Goal: Information Seeking & Learning: Compare options

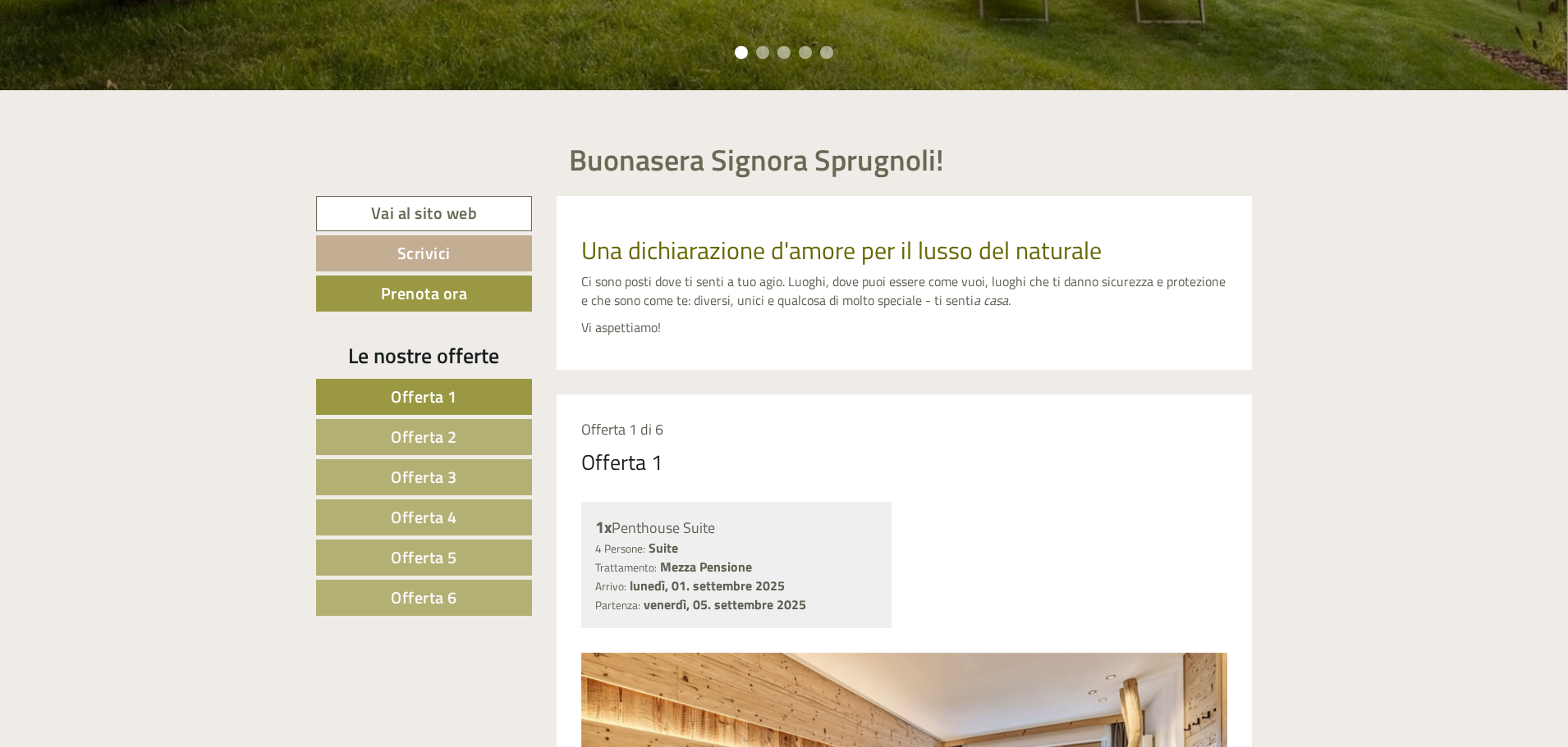
scroll to position [820, 0]
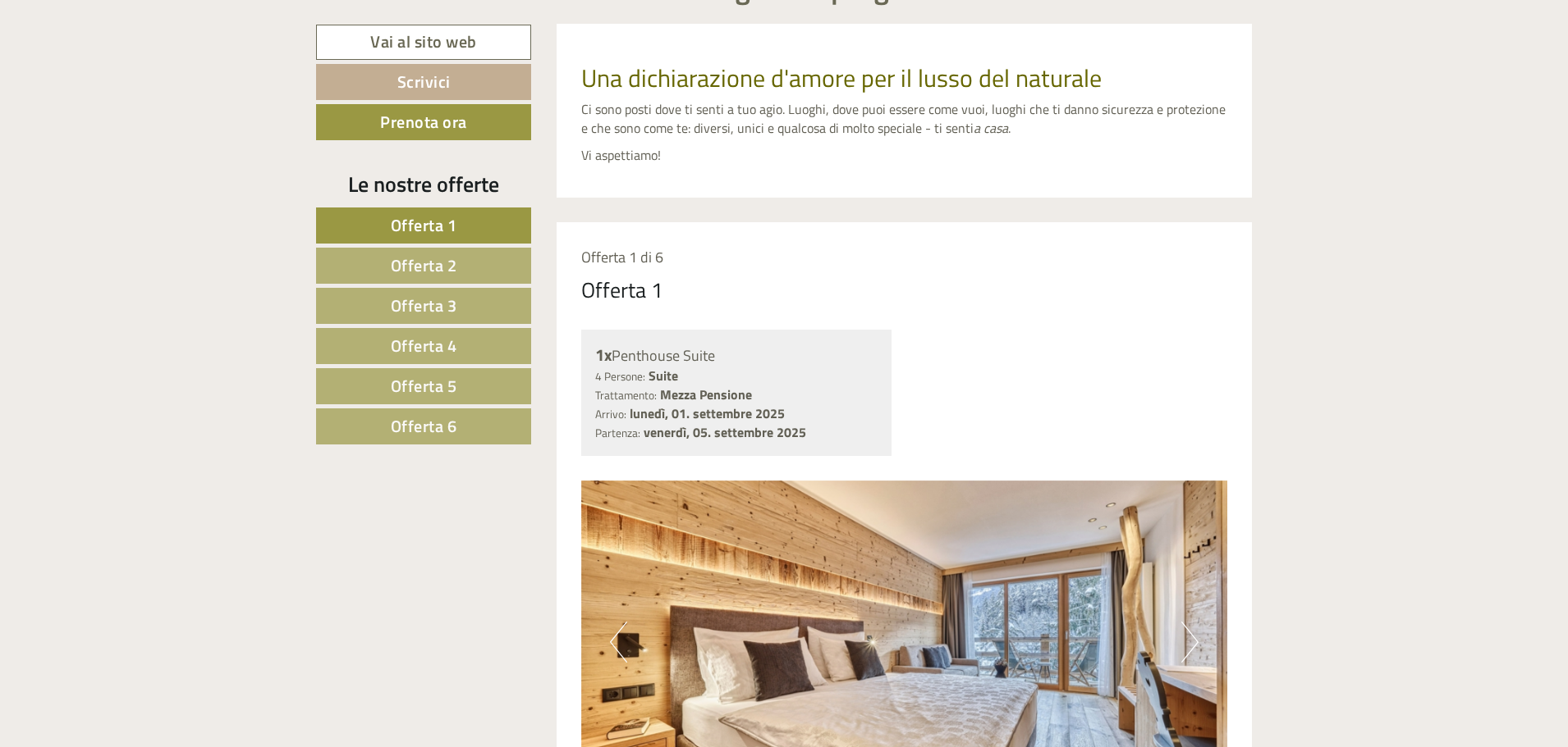
click at [454, 384] on span "Offerta 5" at bounding box center [424, 386] width 67 height 26
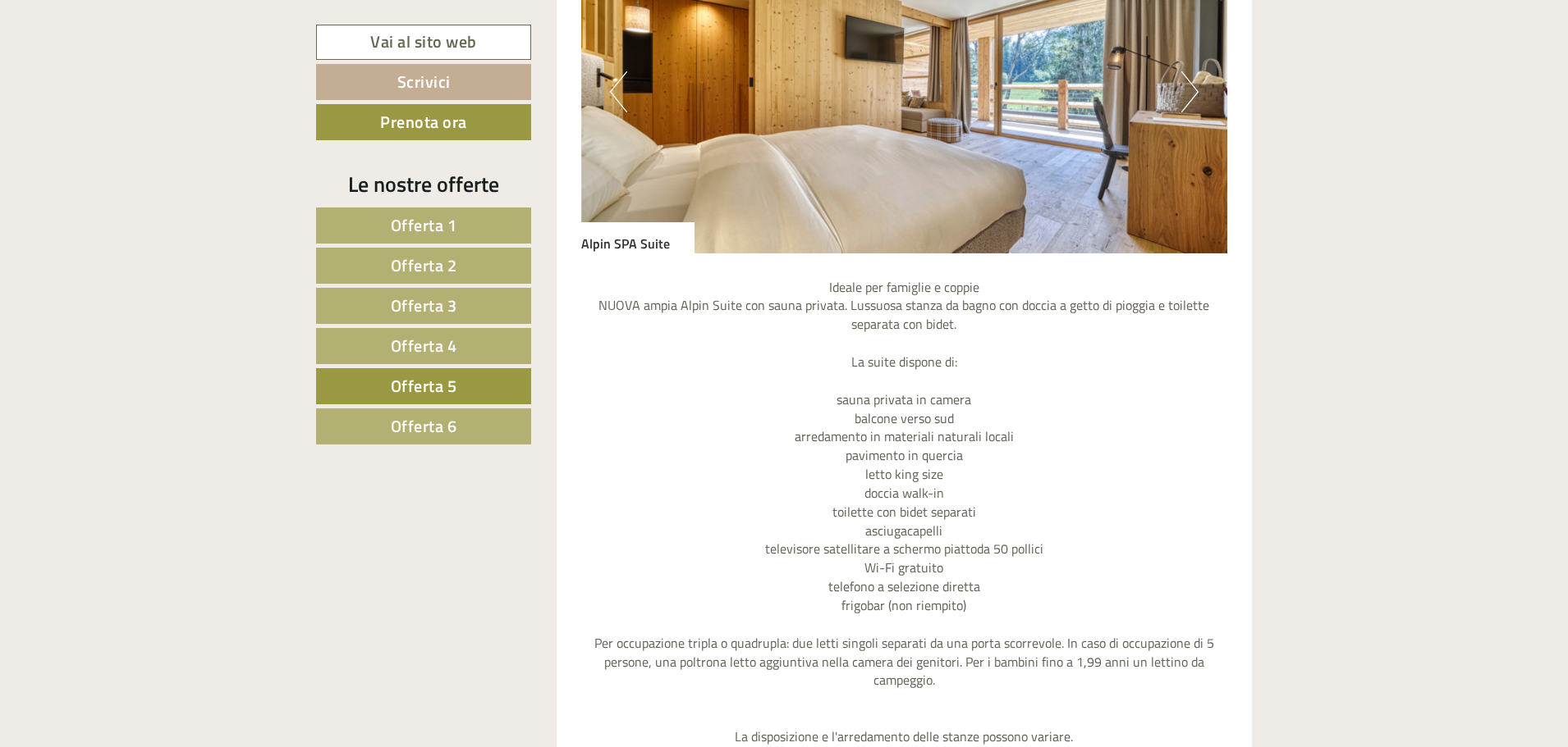
scroll to position [1778, 0]
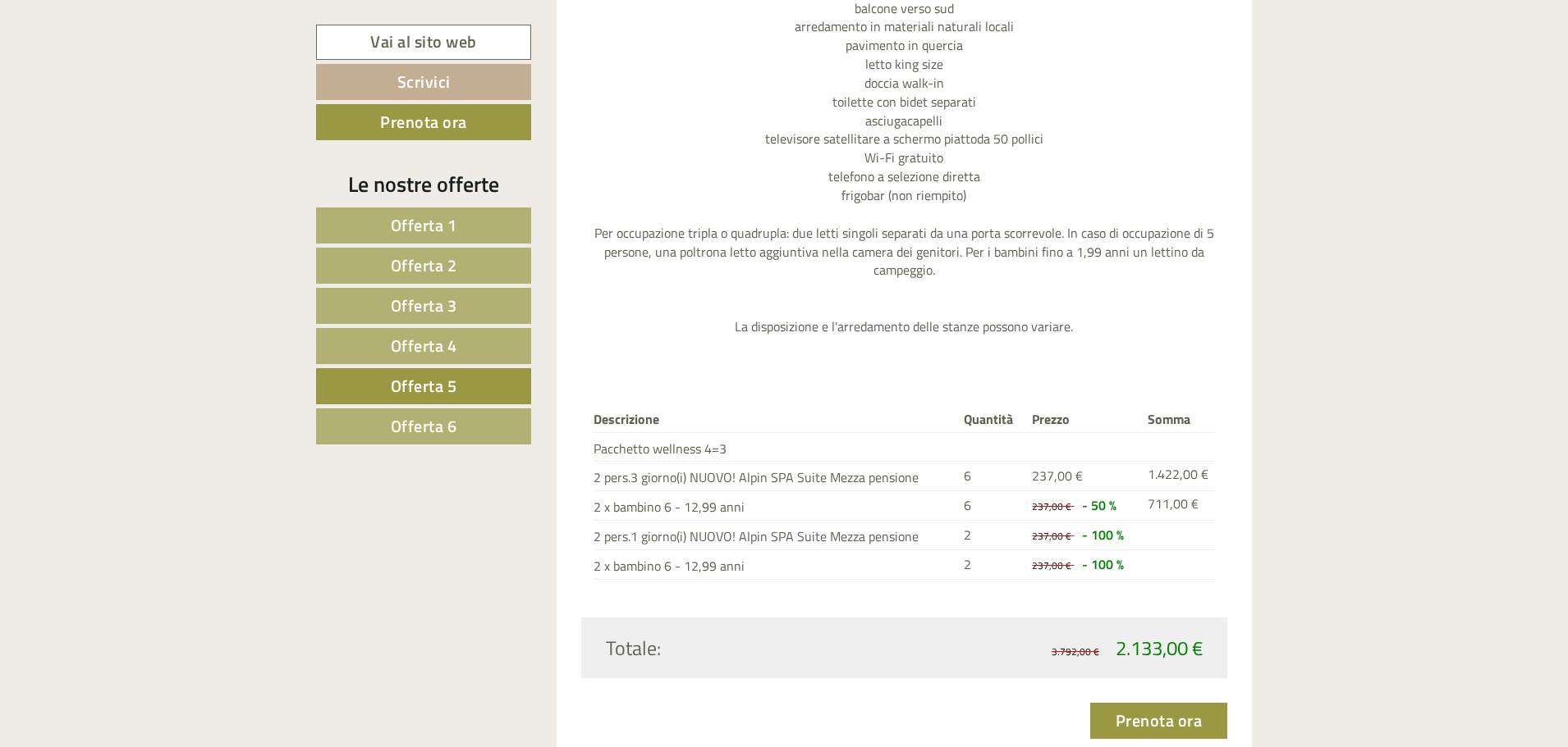
click at [491, 432] on link "Offerta 6" at bounding box center [423, 426] width 215 height 37
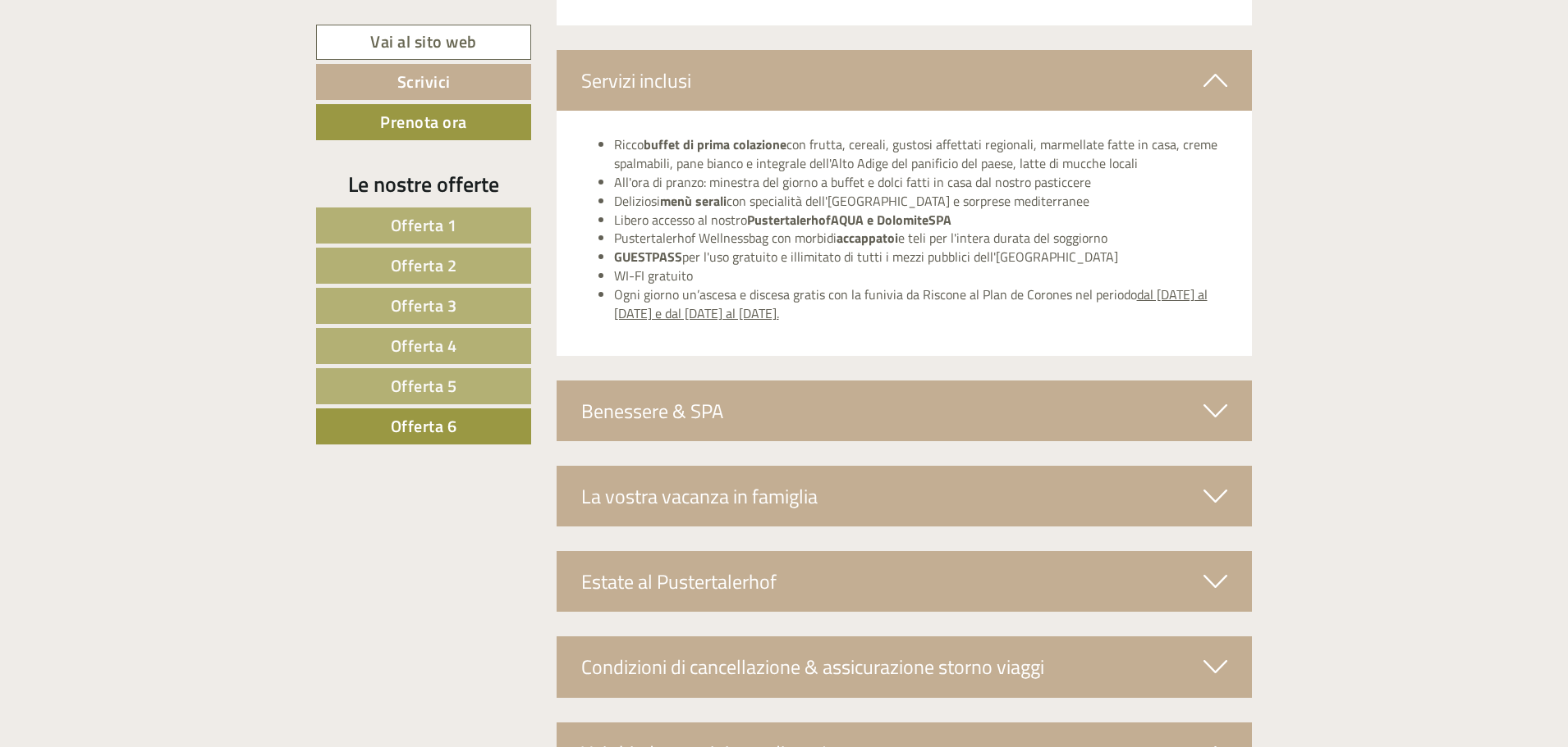
scroll to position [2598, 0]
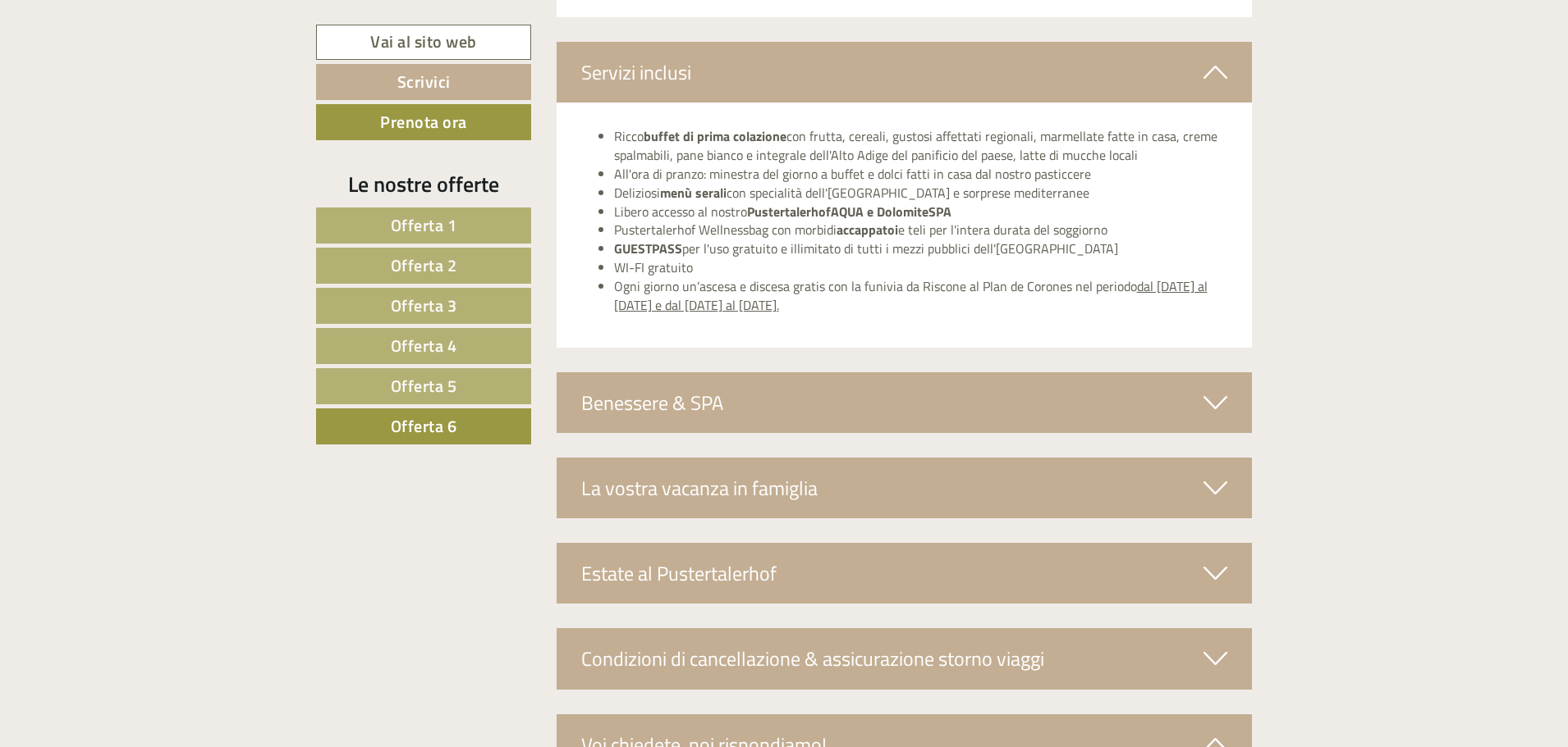
click at [1215, 484] on icon at bounding box center [1215, 488] width 24 height 28
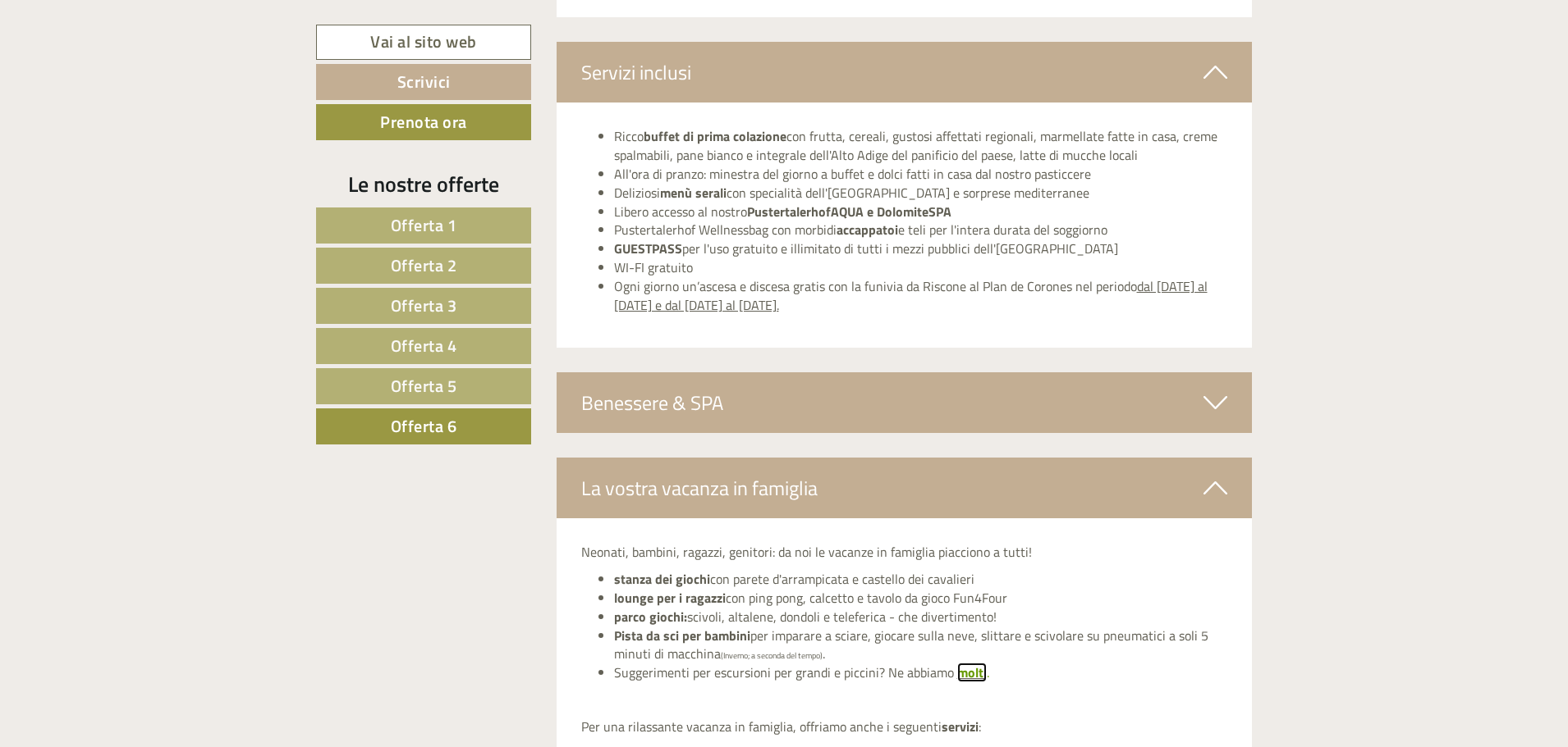
click at [966, 673] on span "molti" at bounding box center [972, 673] width 29 height 20
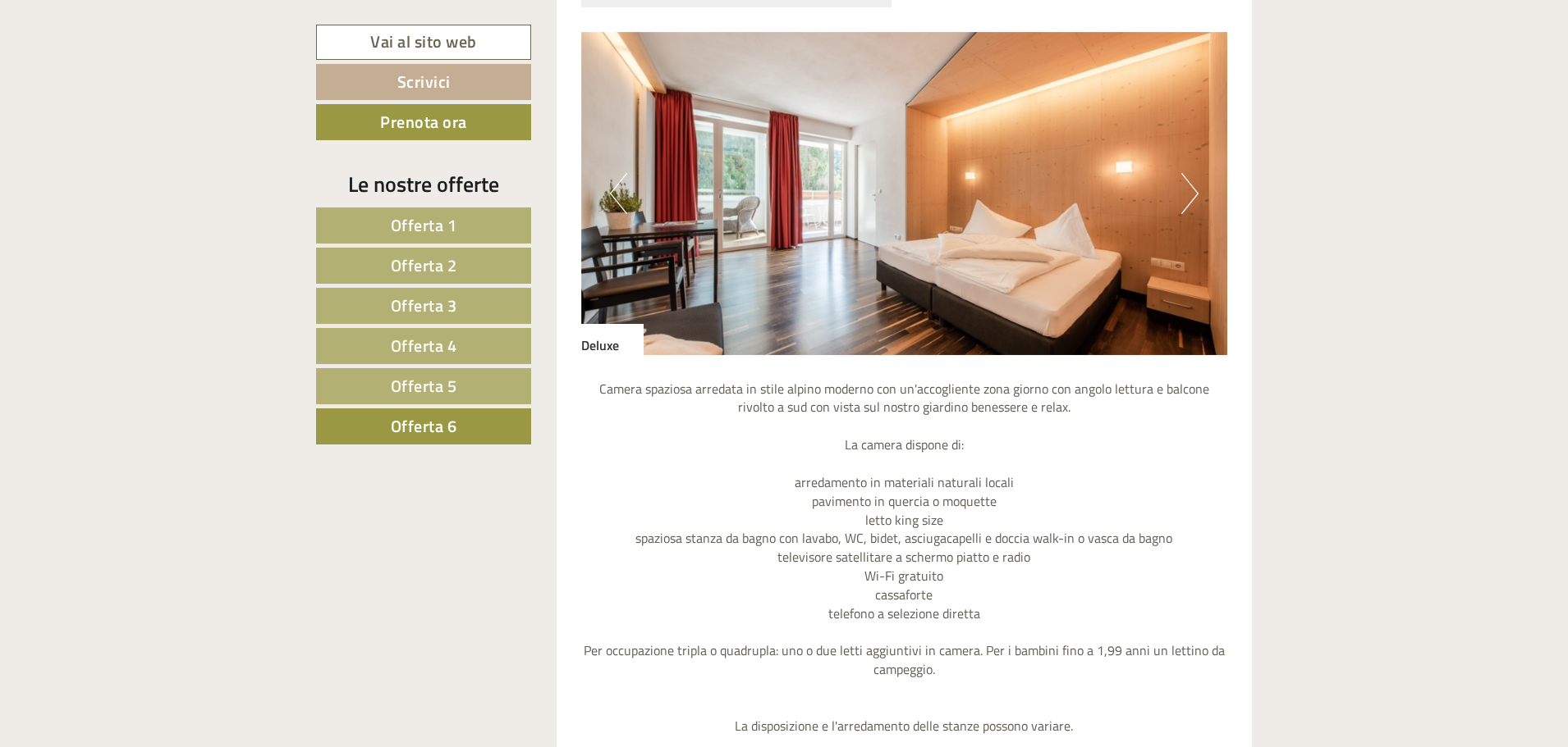
scroll to position [1039, 0]
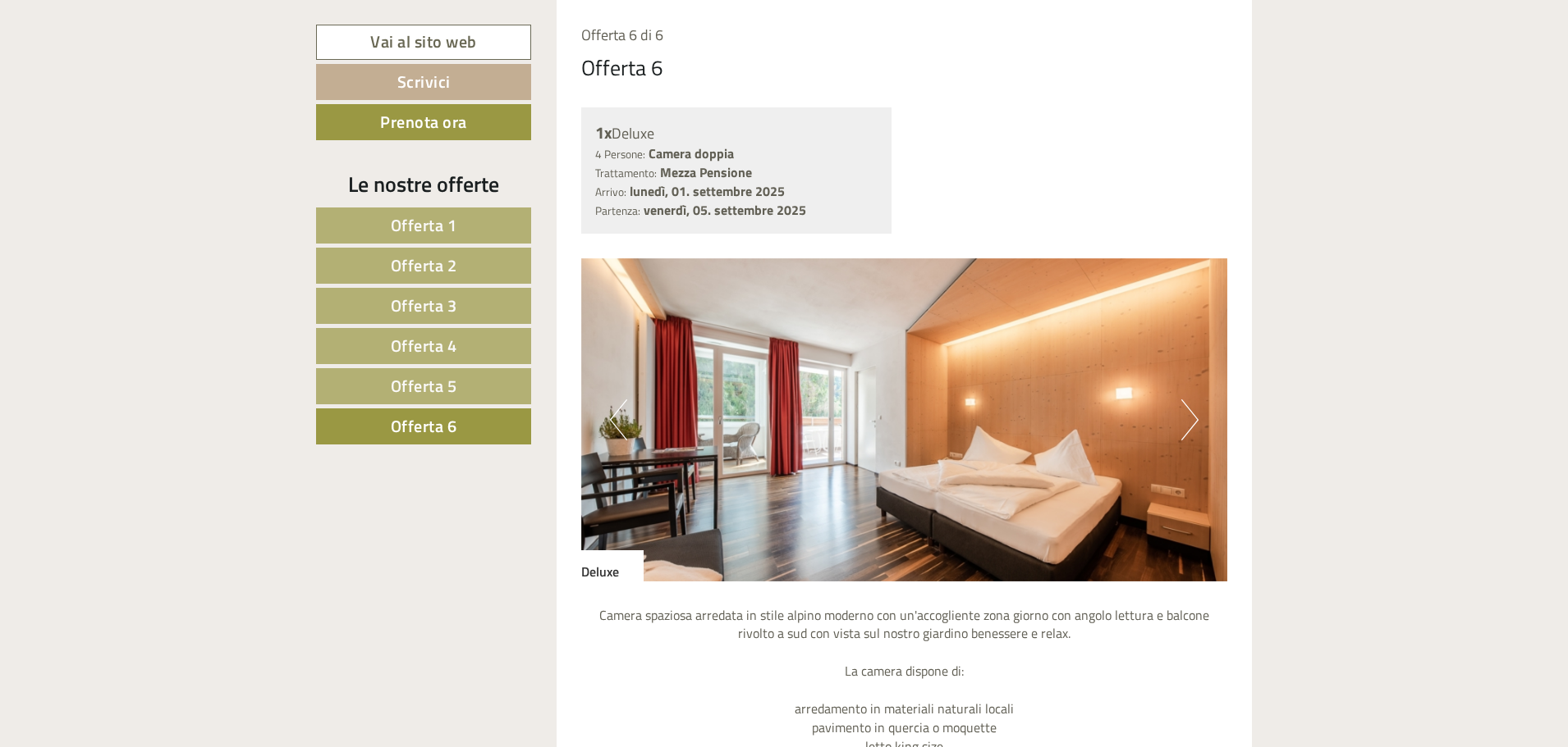
click at [433, 210] on link "Offerta 1" at bounding box center [423, 226] width 215 height 37
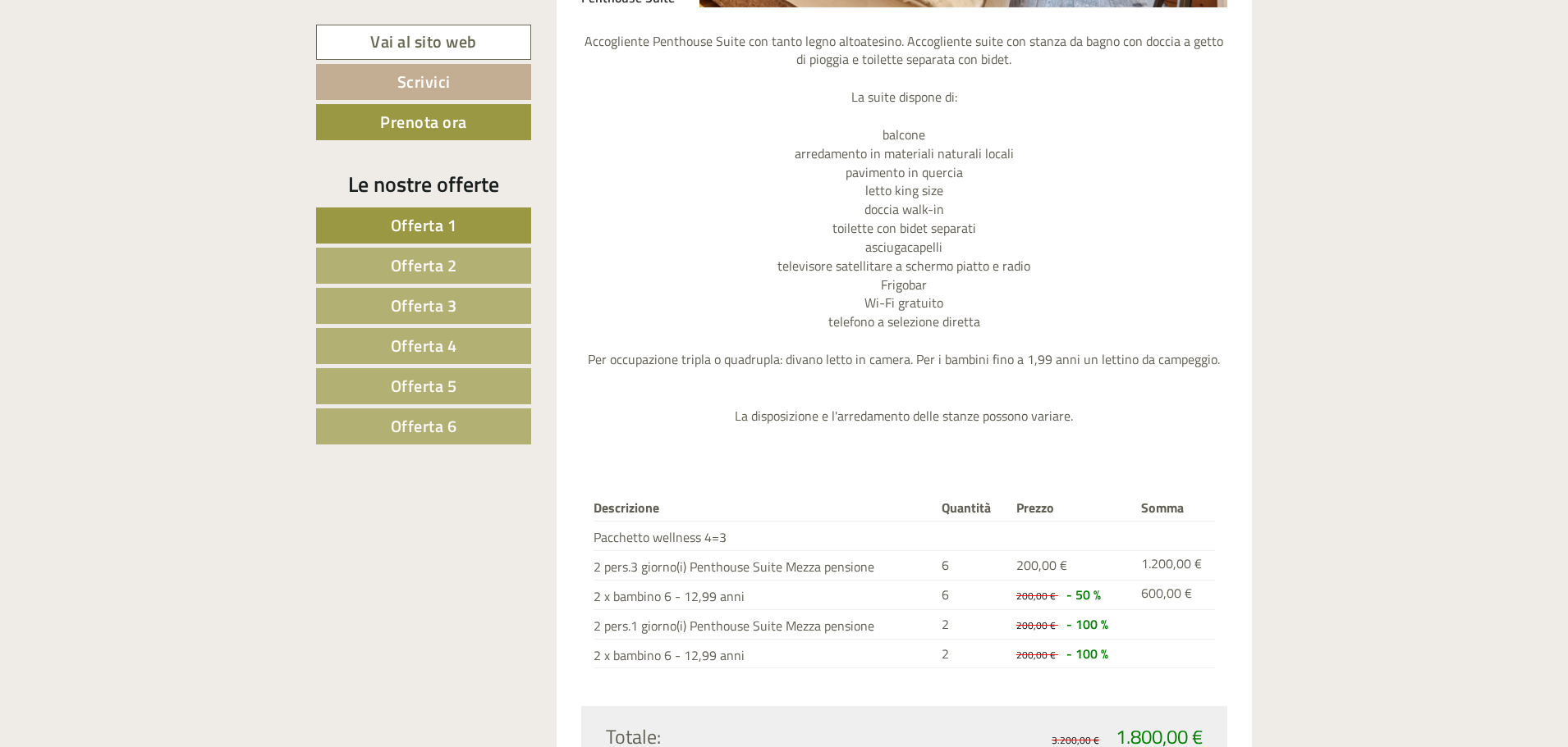
scroll to position [1121, 0]
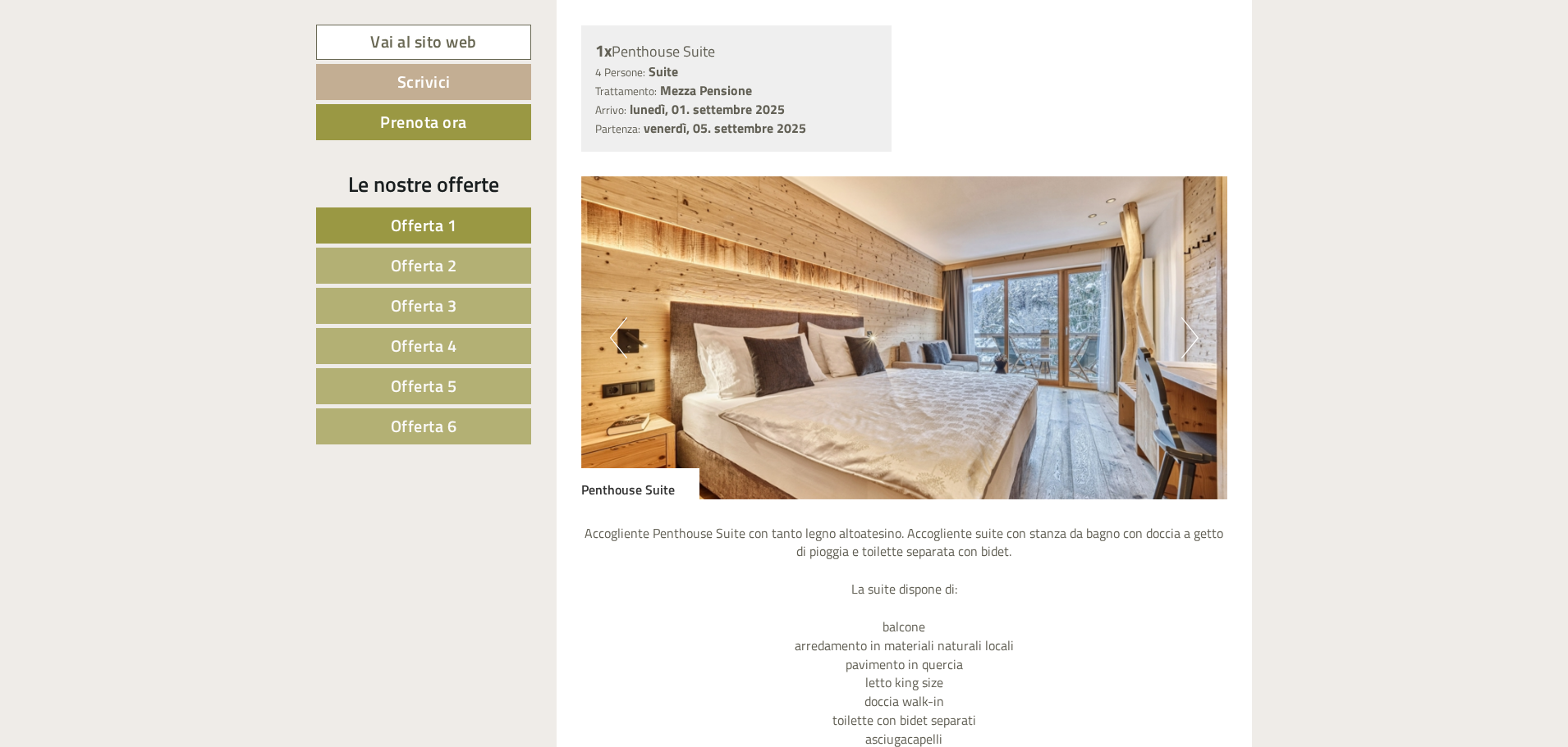
click at [432, 260] on span "Offerta 2" at bounding box center [424, 266] width 67 height 26
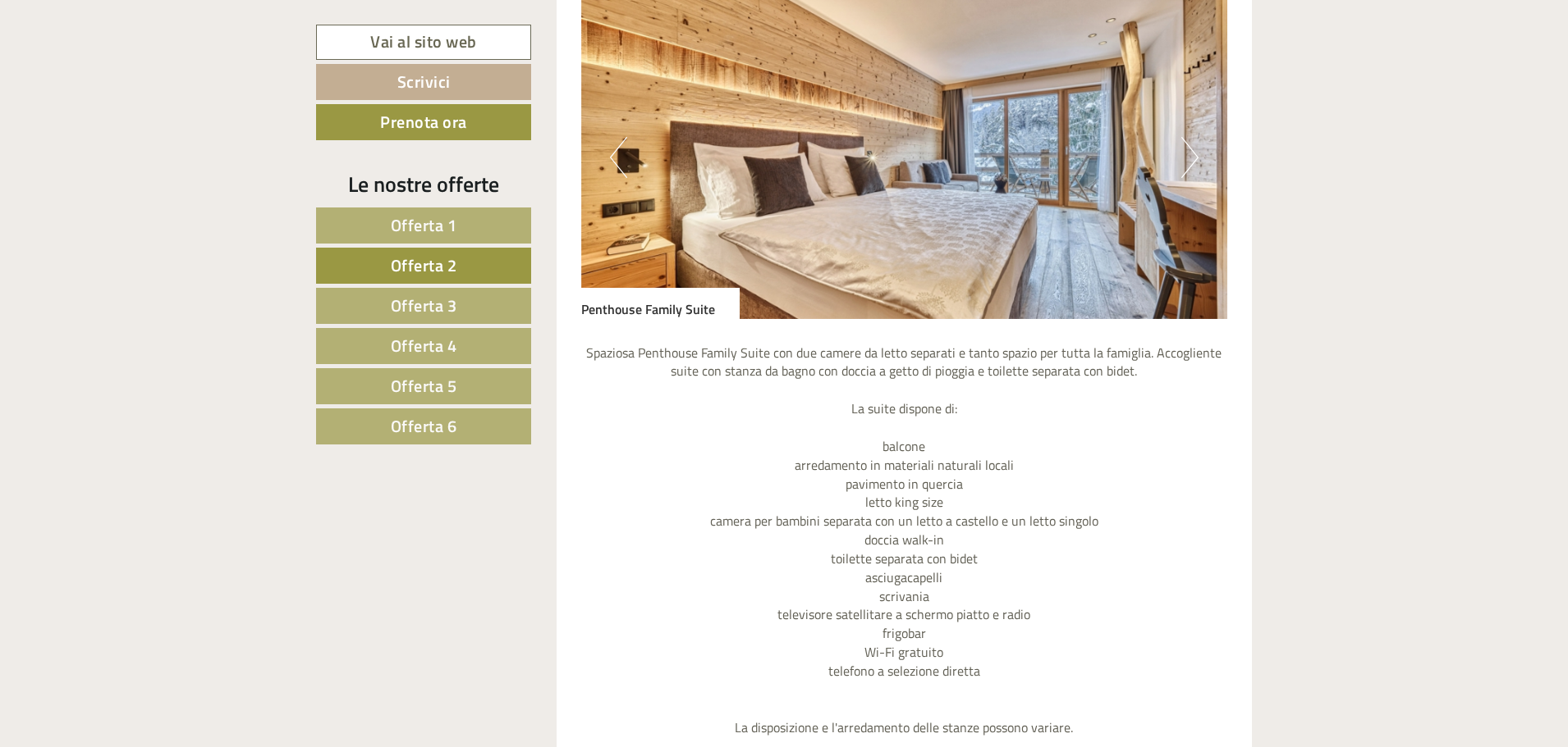
scroll to position [1286, 0]
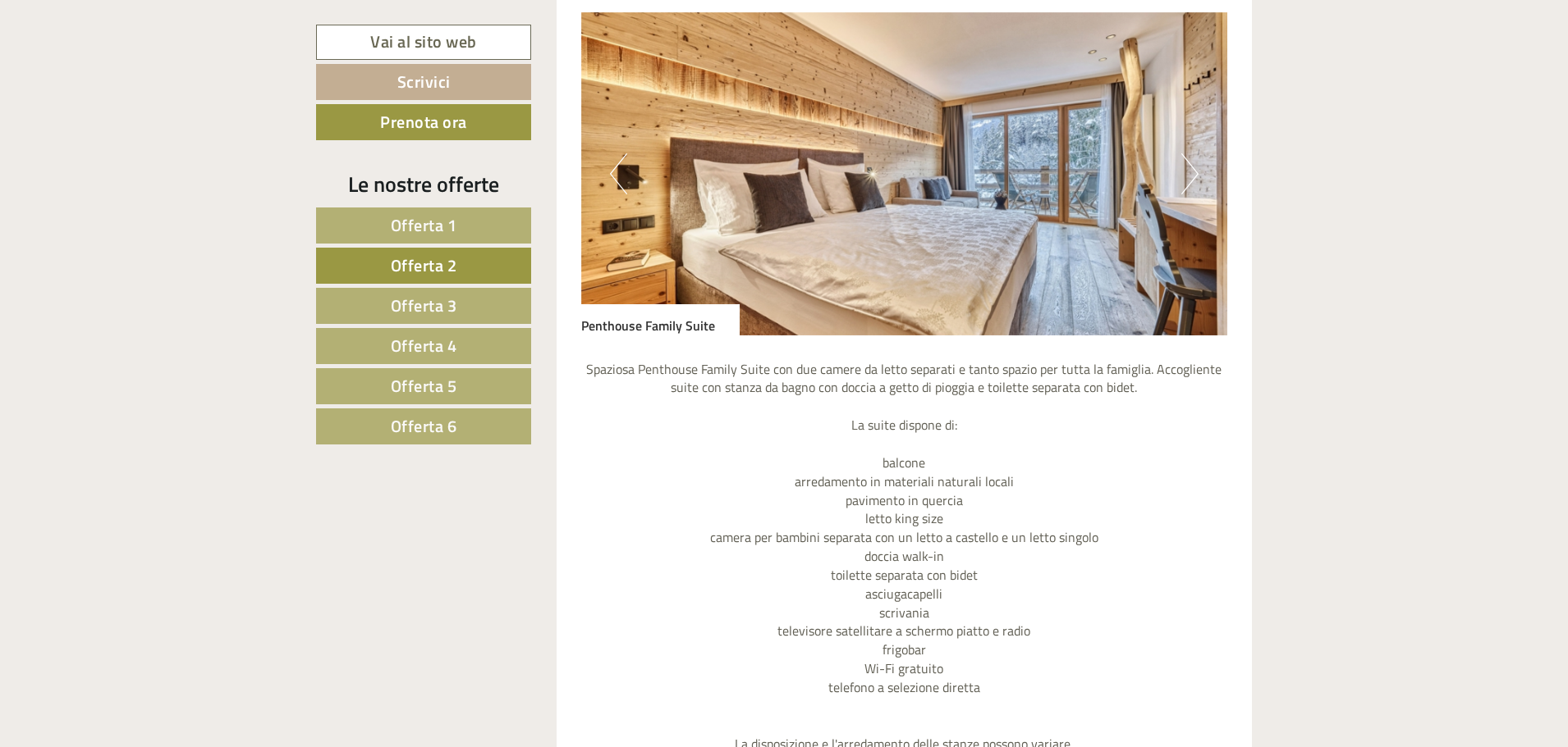
click at [443, 304] on span "Offerta 3" at bounding box center [424, 306] width 67 height 26
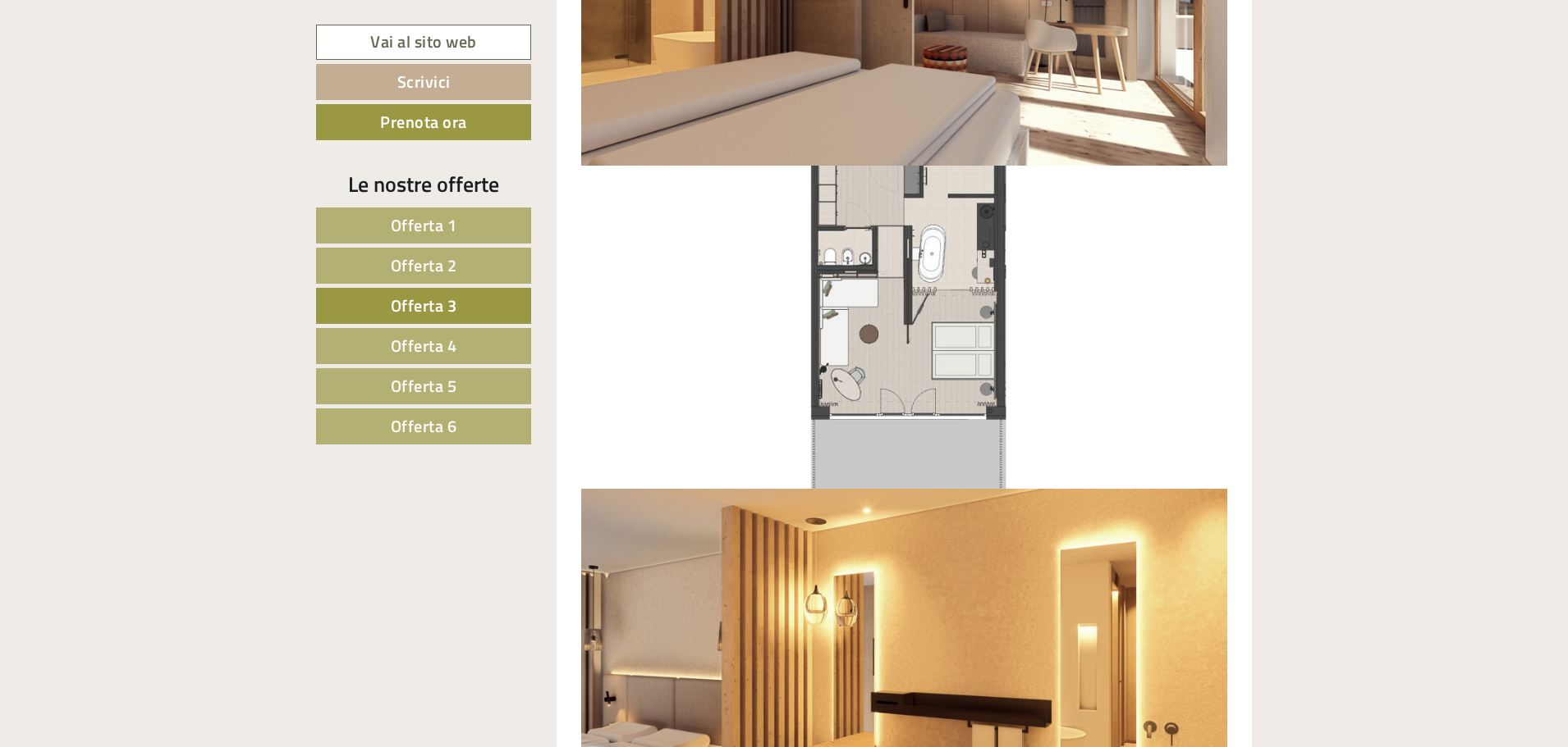
click at [477, 335] on link "Offerta 4" at bounding box center [423, 346] width 215 height 37
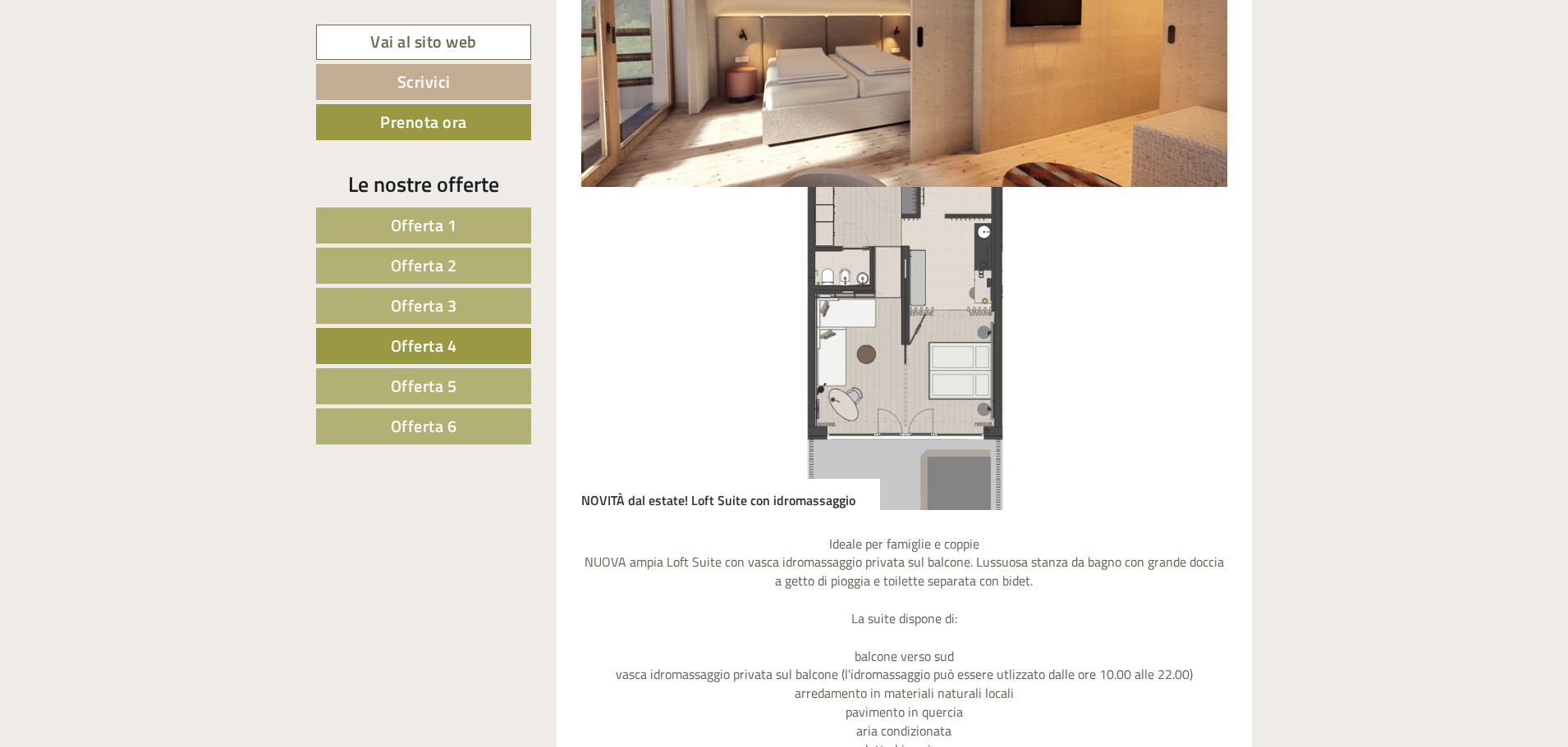
scroll to position [1039, 0]
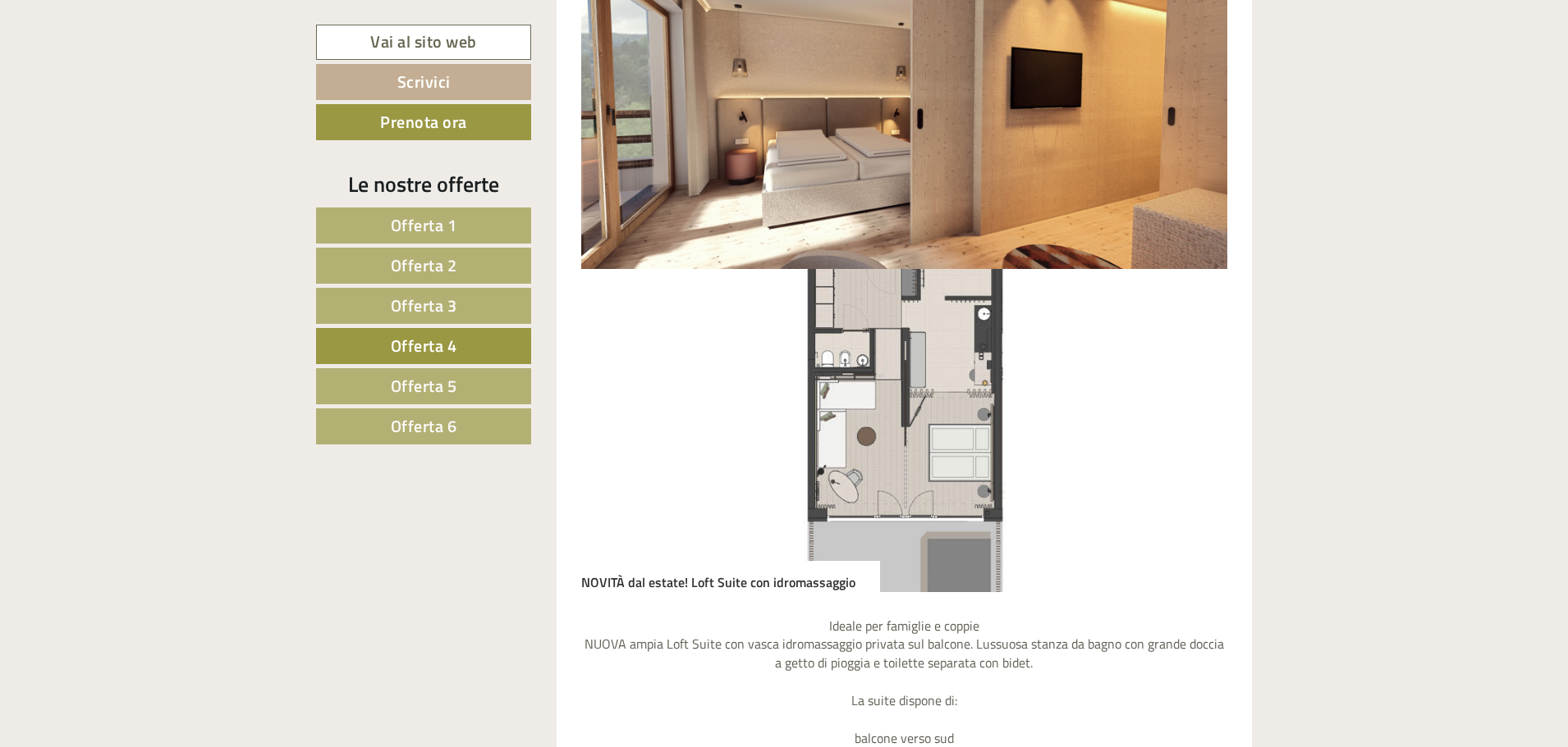
click at [457, 389] on link "Offerta 5" at bounding box center [423, 386] width 215 height 37
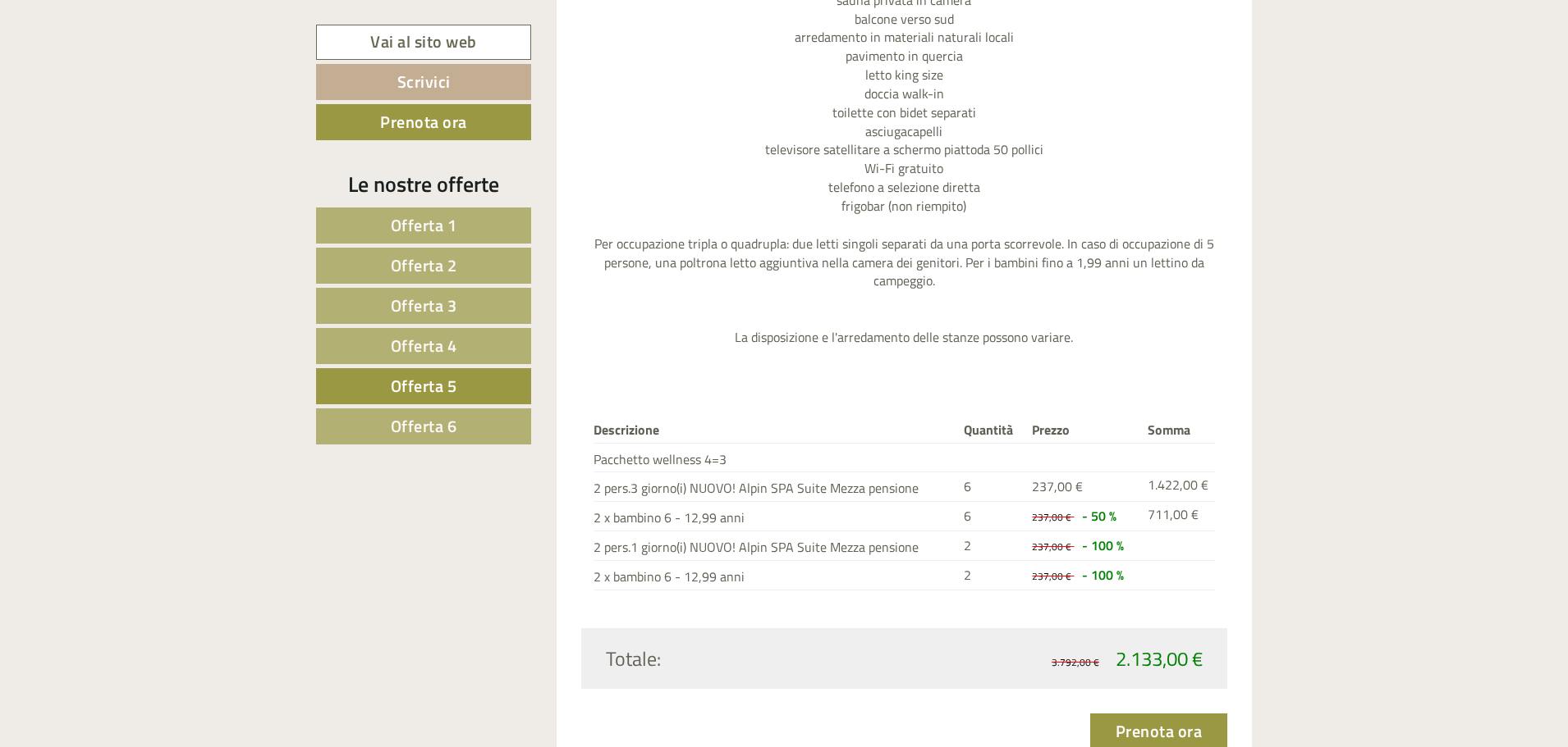
scroll to position [2024, 0]
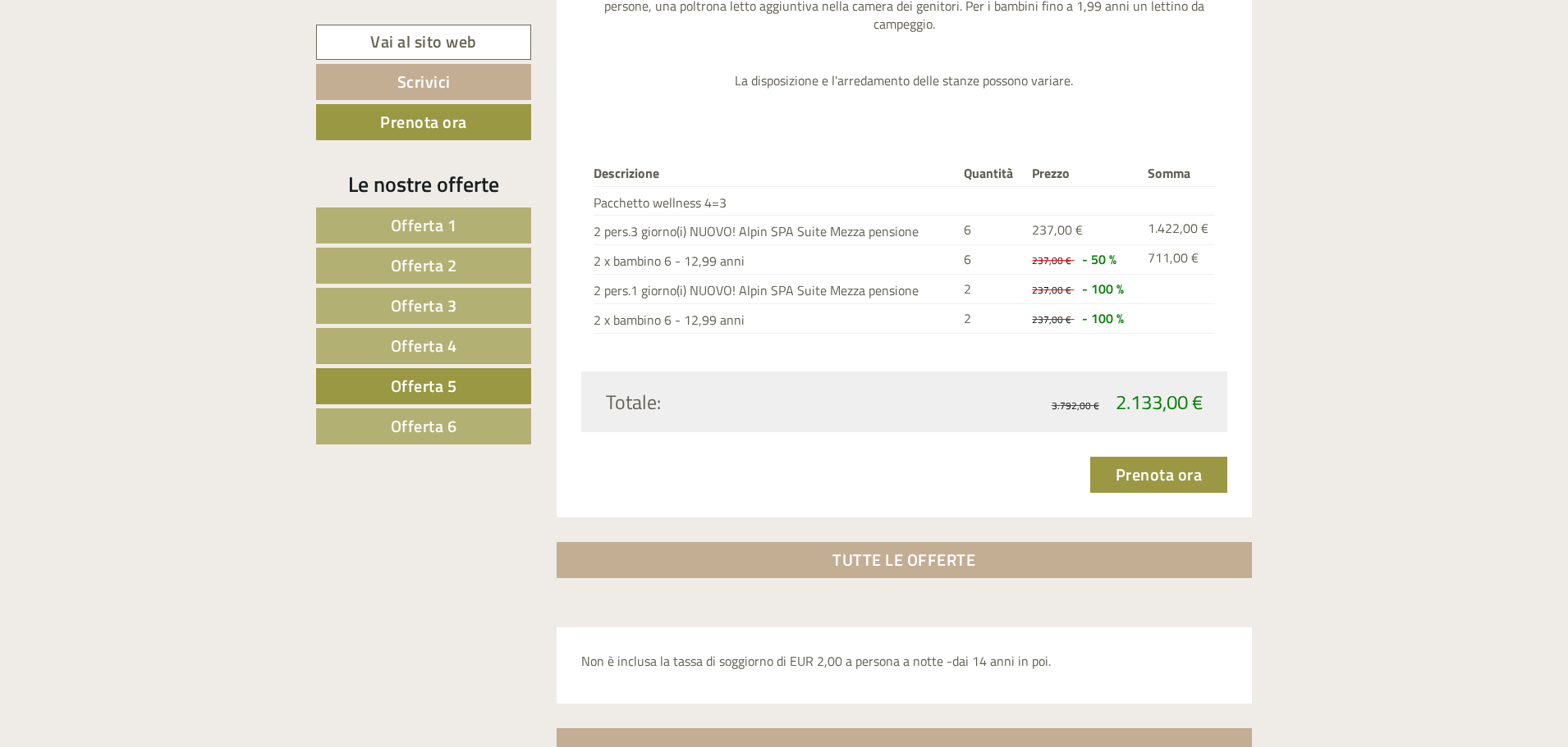
click at [386, 423] on link "Offerta 6" at bounding box center [423, 426] width 215 height 37
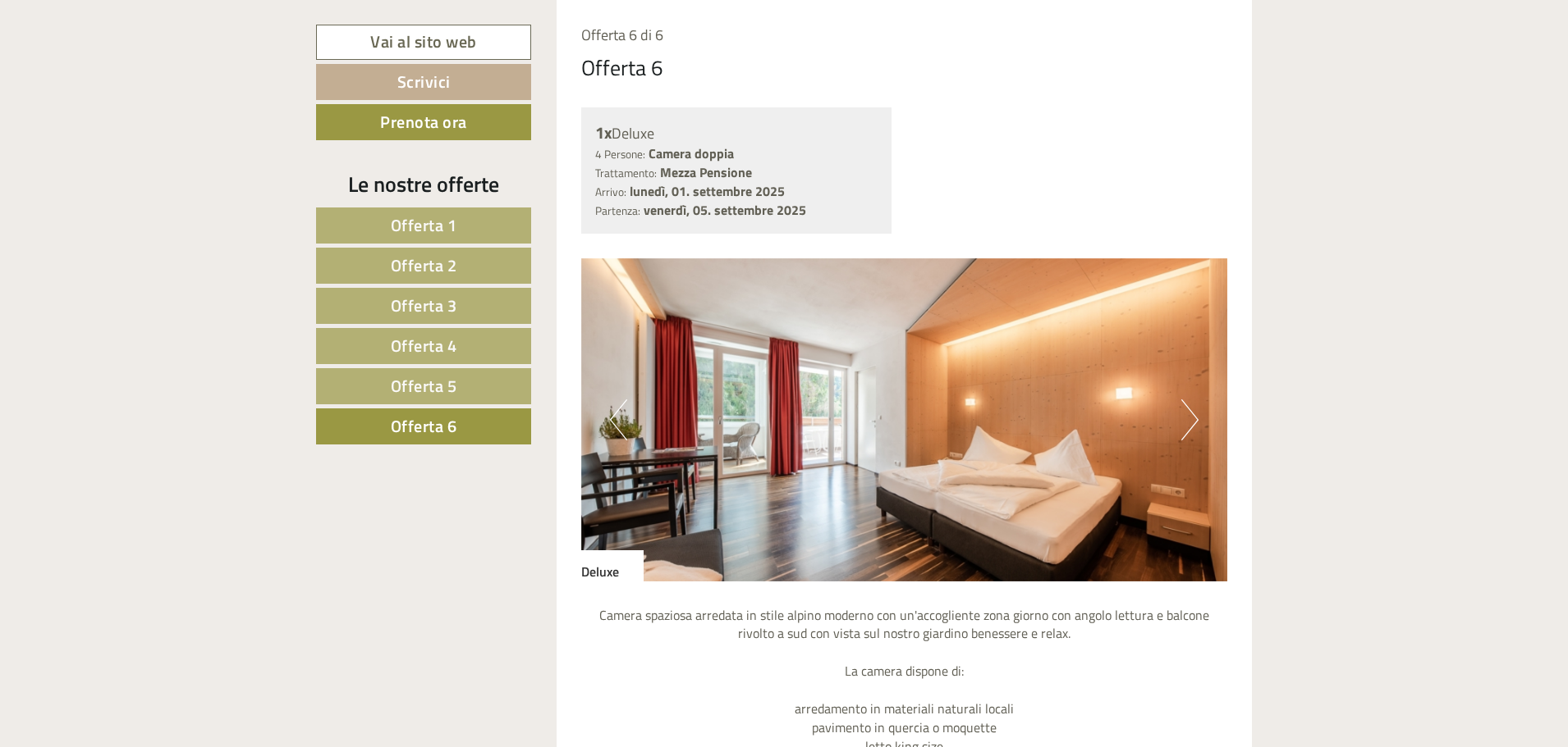
click at [1193, 419] on button "Next" at bounding box center [1190, 420] width 17 height 41
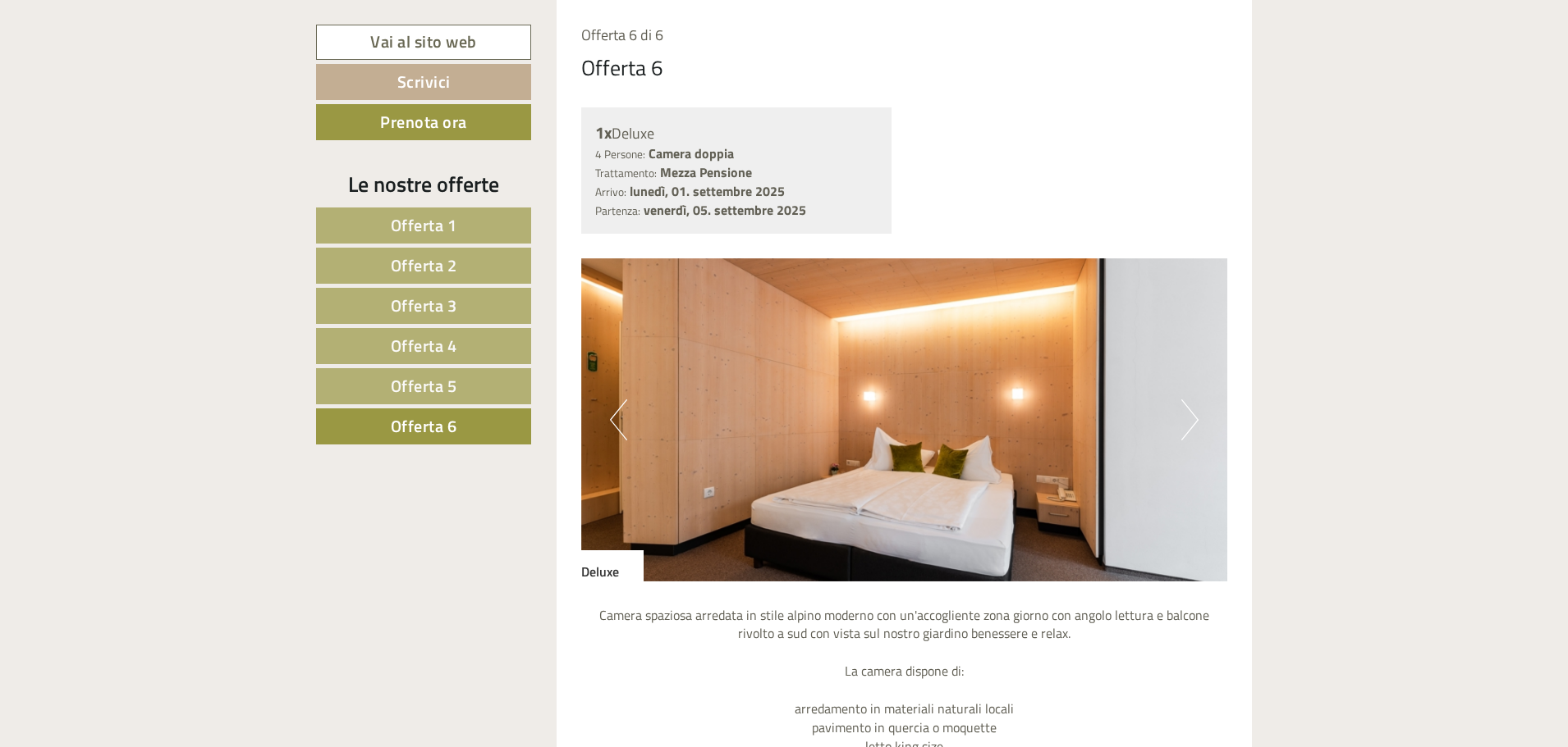
click at [1193, 419] on button "Next" at bounding box center [1190, 420] width 17 height 41
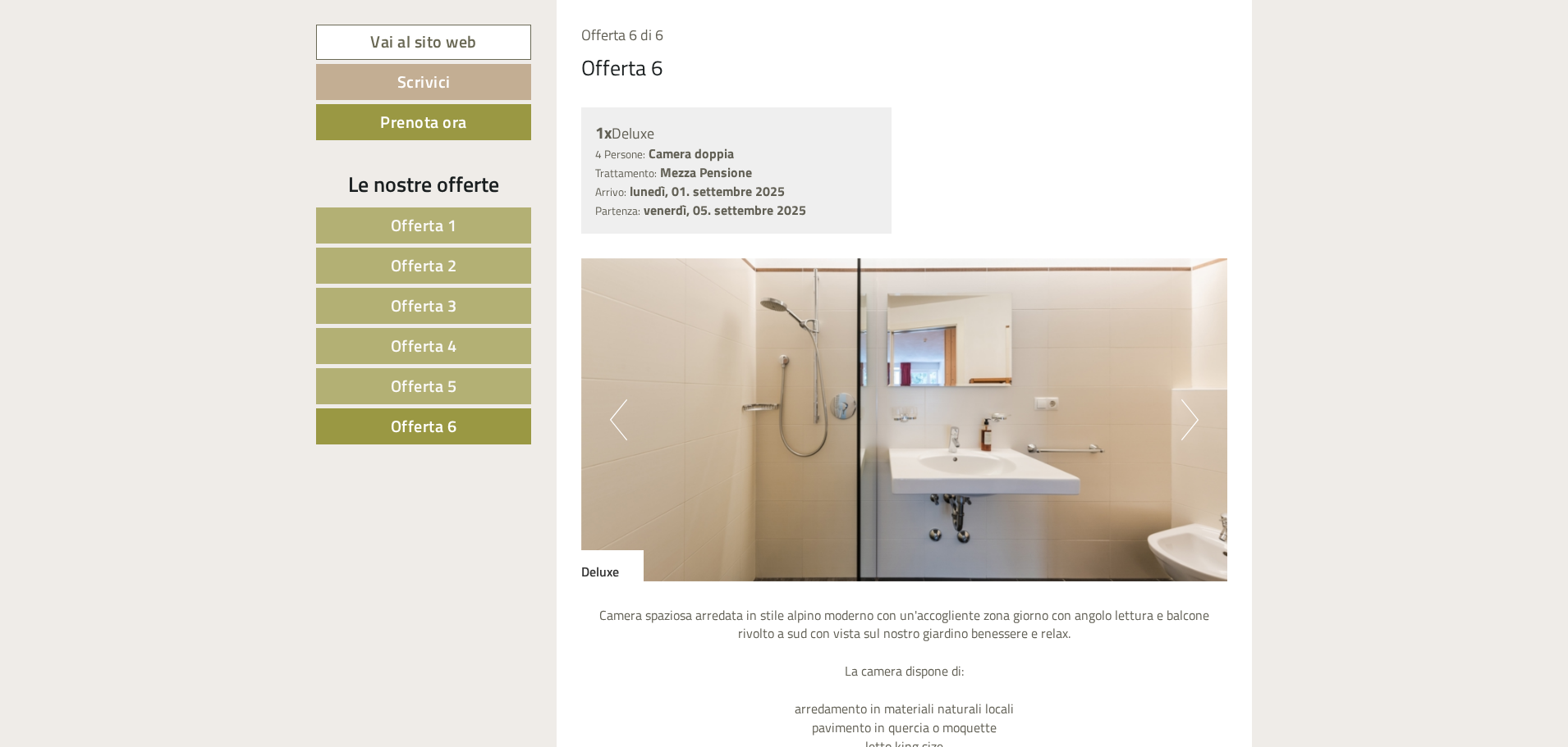
click at [1193, 419] on button "Next" at bounding box center [1190, 420] width 17 height 41
